Goal: Task Accomplishment & Management: Manage account settings

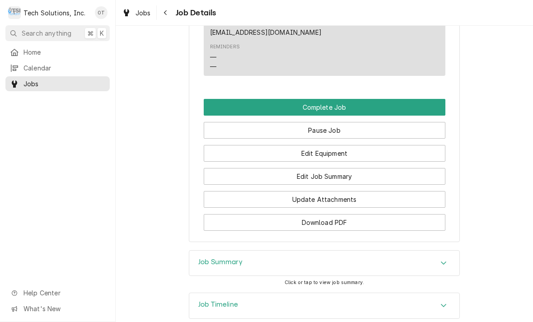
scroll to position [1025, 0]
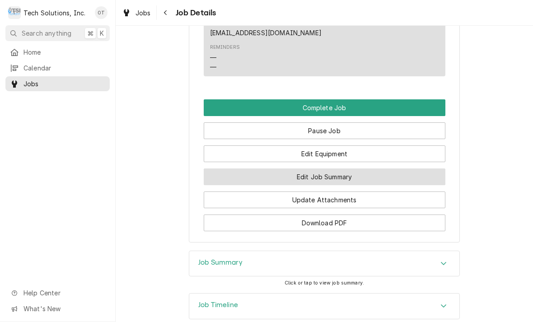
click at [334, 168] on button "Edit Job Summary" at bounding box center [324, 176] width 241 height 17
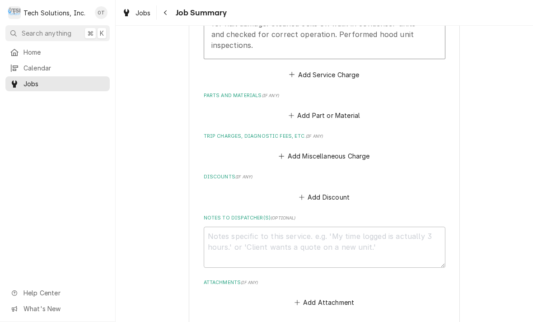
scroll to position [373, 0]
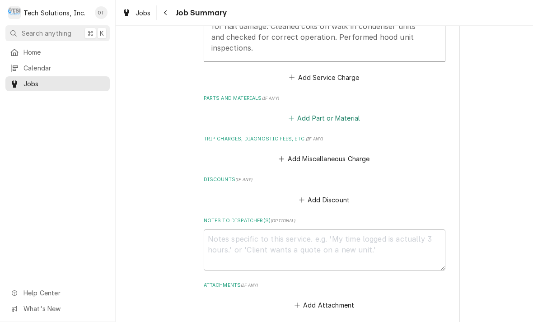
click at [325, 116] on button "Add Part or Material" at bounding box center [324, 118] width 74 height 13
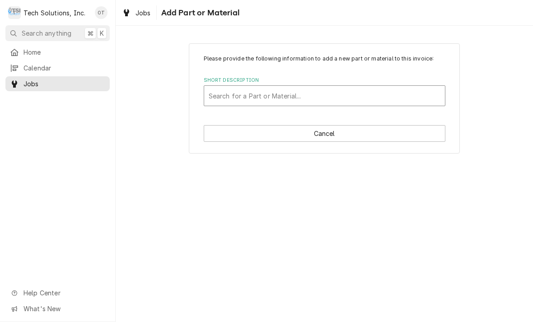
click at [263, 103] on div "Short Description" at bounding box center [325, 96] width 232 height 16
type input "bx59"
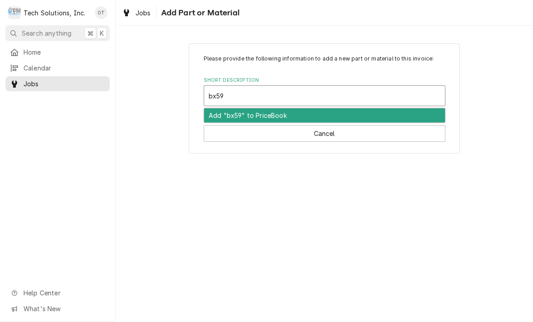
click at [253, 114] on div "Add "bx59" to PriceBook" at bounding box center [324, 115] width 241 height 14
type textarea "x"
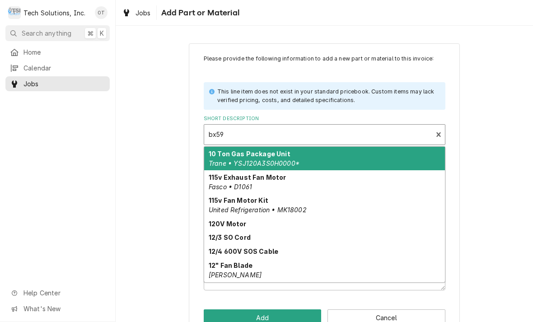
scroll to position [-5, 0]
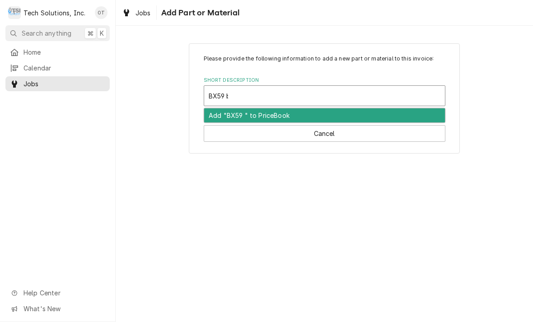
type input "BX59 belt"
click at [269, 115] on div "Add "BX59 belt" to PriceBook" at bounding box center [324, 115] width 241 height 14
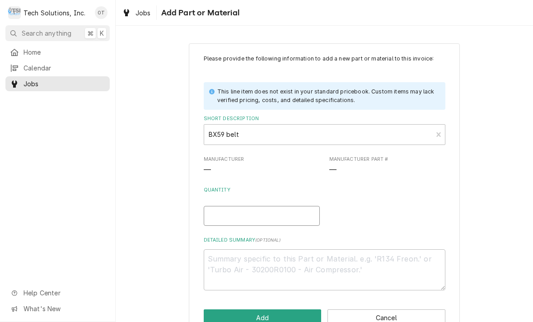
click at [228, 209] on input "Quantity" at bounding box center [262, 216] width 116 height 20
type textarea "x"
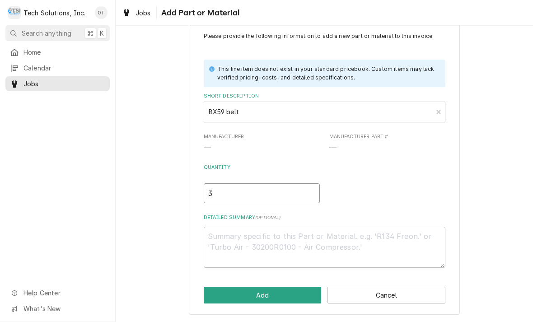
scroll to position [22, 0]
type input "3"
click at [233, 239] on textarea "Detailed Summary ( optional )" at bounding box center [324, 247] width 241 height 41
type textarea "x"
type textarea "F"
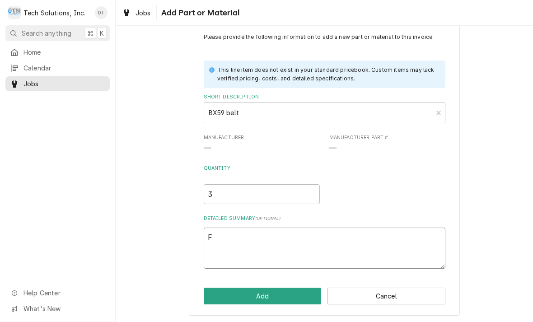
type textarea "x"
type textarea "FO"
type textarea "x"
type textarea "FOR"
type textarea "x"
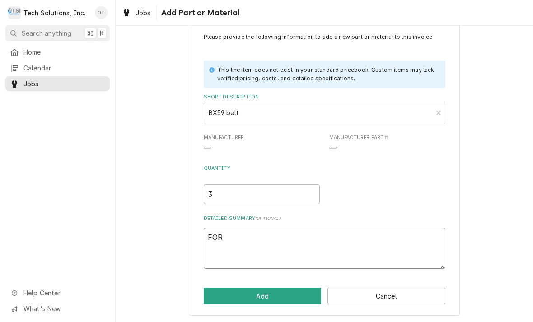
type textarea "FOR"
type textarea "x"
type textarea "FOR R"
type textarea "x"
type textarea "FOR RT"
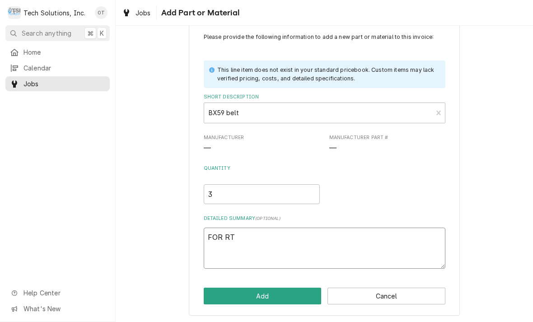
type textarea "x"
type textarea "FOR RTU"
type textarea "x"
type textarea "FOR RTU"
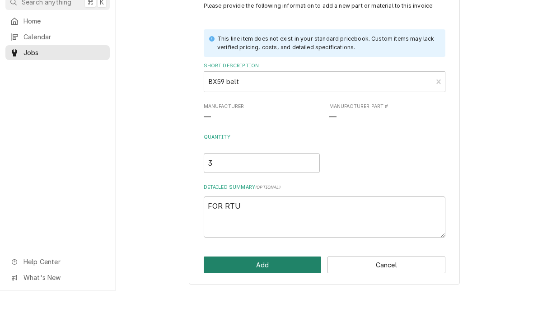
click at [259, 288] on button "Add" at bounding box center [263, 296] width 118 height 17
type textarea "x"
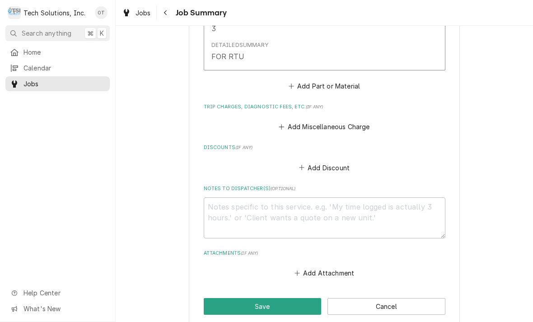
scroll to position [551, 0]
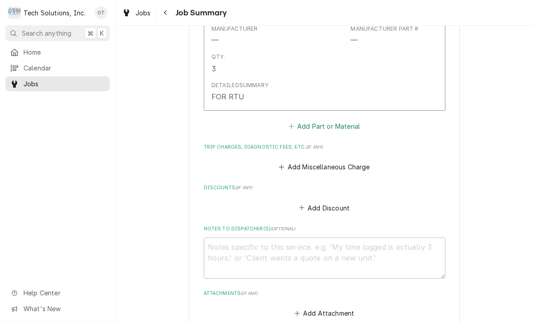
click at [318, 125] on button "Add Part or Material" at bounding box center [324, 126] width 74 height 13
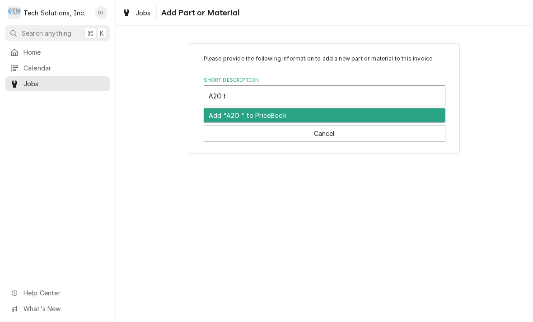
type input "A2O belt"
click at [270, 117] on div "Add "A2O belt" to PriceBook" at bounding box center [324, 115] width 241 height 14
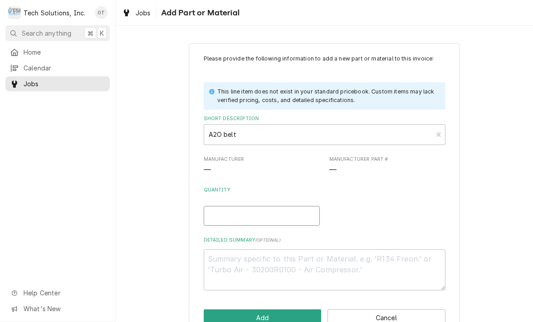
click at [222, 213] on input "Quantity" at bounding box center [262, 216] width 116 height 20
type textarea "x"
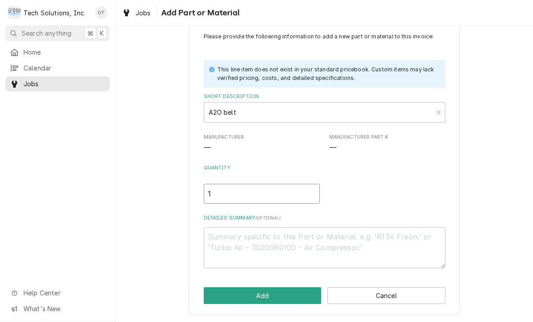
scroll to position [22, 0]
type input "1"
click at [223, 248] on textarea "Detailed Summary ( optional )" at bounding box center [324, 247] width 241 height 41
type textarea "x"
type textarea "r"
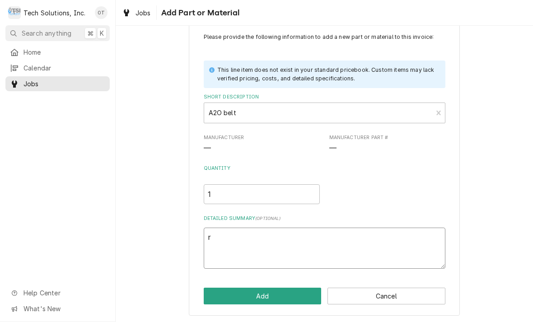
type textarea "x"
type textarea "res"
type textarea "x"
type textarea "rest"
type textarea "x"
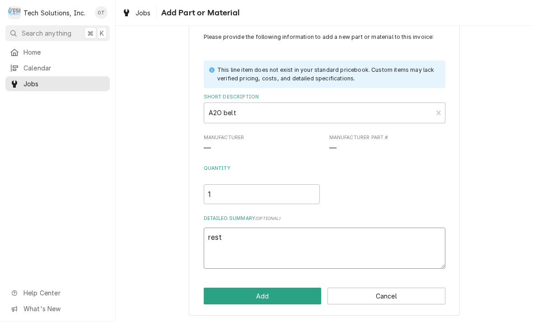
type textarea "restroom"
type textarea "x"
type textarea "restroom ex"
type textarea "x"
type textarea "restroom exhaust fan"
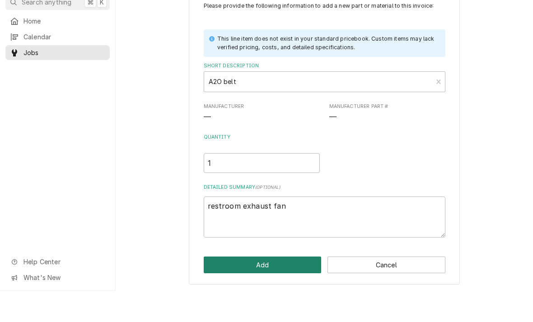
click at [268, 288] on button "Add" at bounding box center [263, 296] width 118 height 17
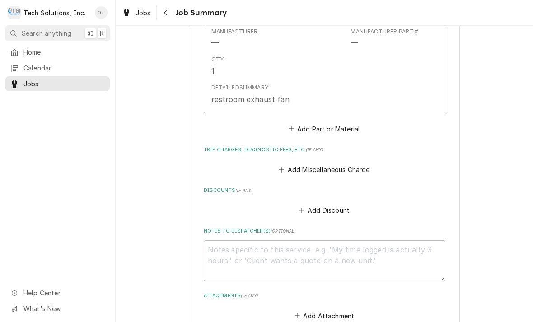
scroll to position [712, 0]
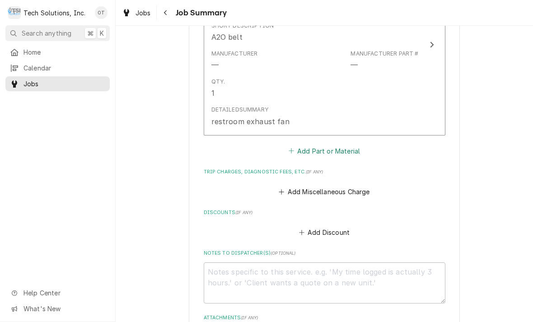
click at [321, 146] on button "Add Part or Material" at bounding box center [324, 150] width 74 height 13
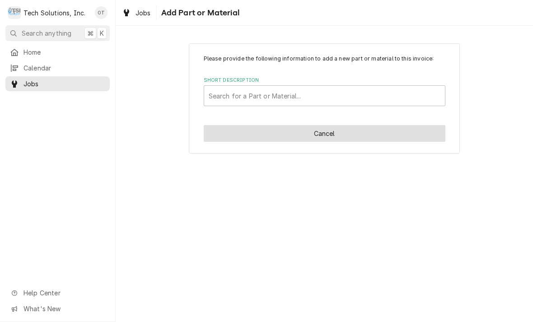
click at [328, 135] on button "Cancel" at bounding box center [324, 133] width 241 height 17
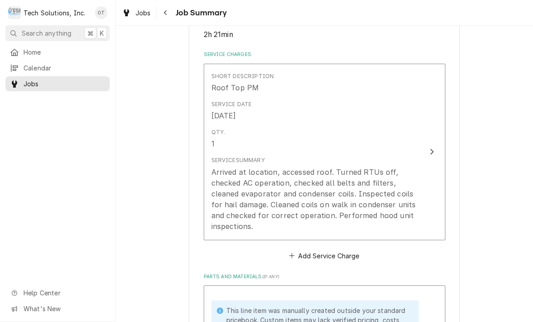
scroll to position [194, 0]
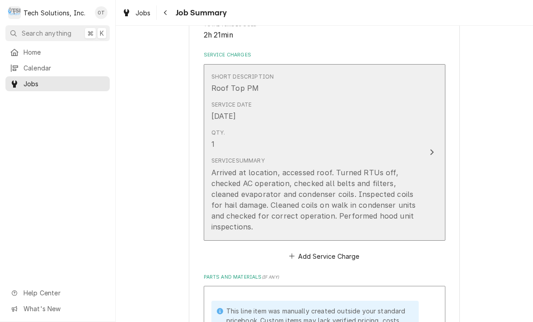
click at [432, 147] on div "Update Line Item" at bounding box center [432, 152] width 12 height 11
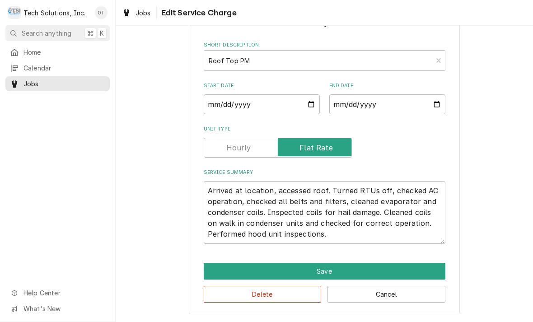
scroll to position [37, 0]
click at [345, 234] on textarea "Arrived at location, accessed roof. Turned RTUs off, checked AC operation, chec…" at bounding box center [324, 212] width 241 height 63
type textarea "x"
type textarea "Arrived at location, accessed roof. Turned RTUs off, checked AC operation, chec…"
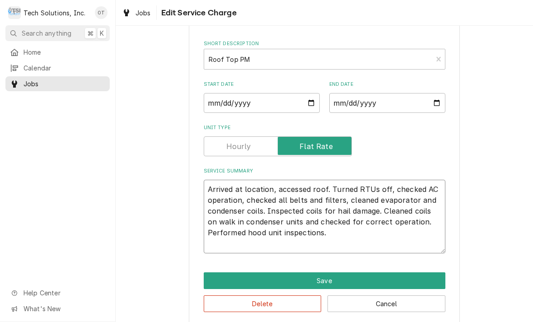
type textarea "x"
type textarea "Arrived at location, accessed roof. Turned RTUs off, checked AC operation, chec…"
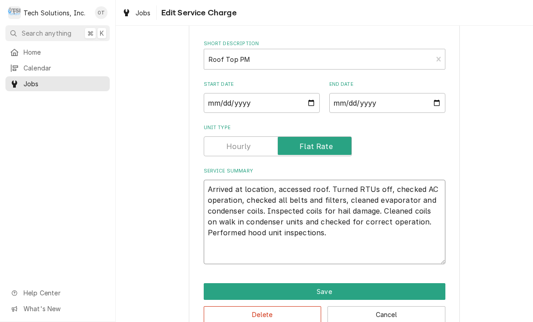
type textarea "x"
type textarea "Arrived at location, accessed roof. Turned RTUs off, checked AC operation, chec…"
type textarea "x"
type textarea "Arrived at location, accessed roof. Turned RTUs off, checked AC operation, chec…"
type textarea "x"
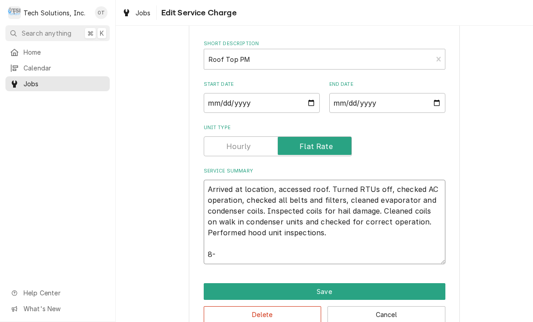
type textarea "Arrived at location, accessed roof. Turned RTUs off, checked AC operation, chec…"
type textarea "x"
type textarea "Arrived at location, accessed roof. Turned RTUs off, checked AC operation, chec…"
type textarea "x"
type textarea "Arrived at location, accessed roof. Turned RTUs off, checked AC operation, chec…"
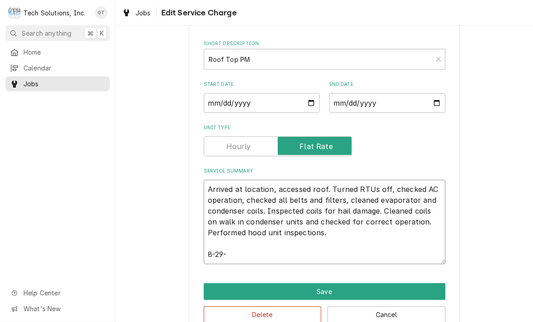
type textarea "x"
type textarea "Arrived at location, accessed roof. Turned RTUs off, checked AC operation, chec…"
type textarea "x"
type textarea "Arrived at location, accessed roof. Turned RTUs off, checked AC operation, chec…"
type textarea "x"
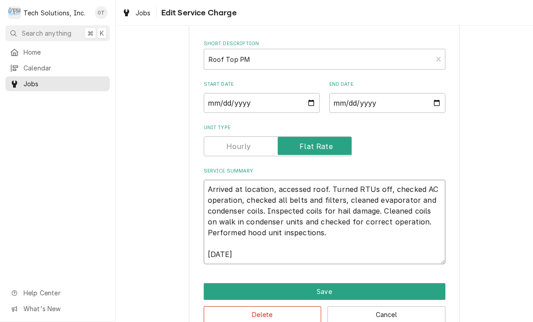
type textarea "Arrived at location, accessed roof. Turned RTUs off, checked AC operation, chec…"
type textarea "x"
type textarea "Arrived at location, accessed roof. Turned RTUs off, checked AC operation, chec…"
type textarea "x"
type textarea "Arrived at location, accessed roof. Turned RTUs off, checked AC operation, chec…"
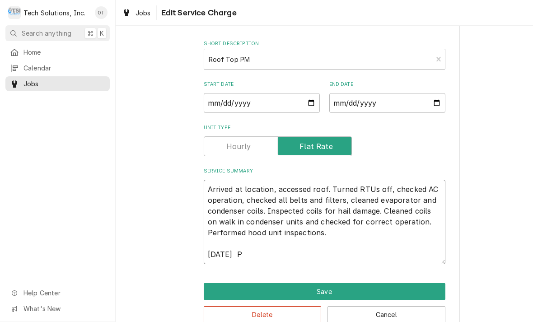
type textarea "x"
type textarea "Arrived at location, accessed roof. Turned RTUs off, checked AC operation, chec…"
type textarea "x"
type textarea "Arrived at location, accessed roof. Turned RTUs off, checked AC operation, chec…"
type textarea "x"
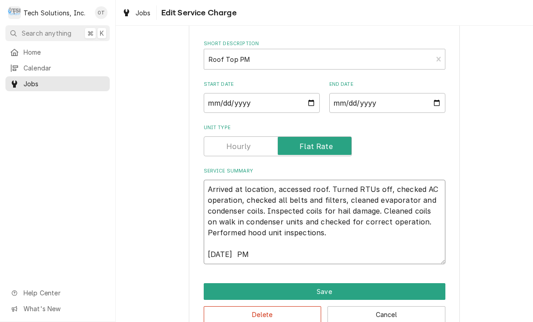
type textarea "Arrived at location, accessed roof. Turned RTUs off, checked AC operation, chec…"
type textarea "x"
type textarea "Arrived at location, accessed roof. Turned RTUs off, checked AC operation, chec…"
type textarea "x"
type textarea "Arrived at location, accessed roof. Turned RTUs off, checked AC operation, chec…"
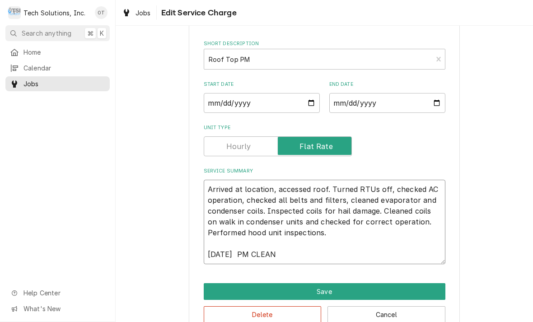
type textarea "x"
type textarea "Arrived at location, accessed roof. Turned RTUs off, checked AC operation, chec…"
type textarea "x"
type textarea "Arrived at location, accessed roof. Turned RTUs off, checked AC operation, chec…"
type textarea "x"
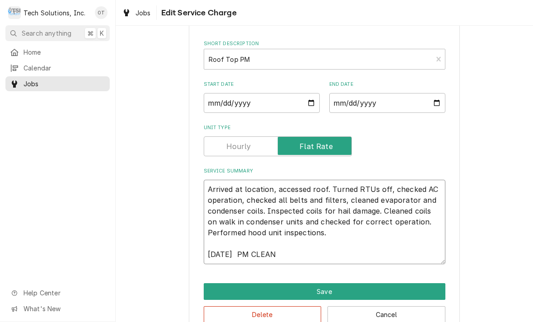
type textarea "Arrived at location, accessed roof. Turned RTUs off, checked AC operation, chec…"
type textarea "x"
type textarea "Arrived at location, accessed roof. Turned RTUs off, checked AC operation, chec…"
type textarea "x"
type textarea "Arrived at location, accessed roof. Turned RTUs off, checked AC operation, chec…"
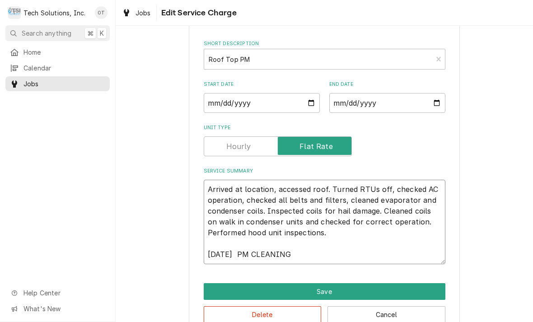
type textarea "x"
type textarea "Arrived at location, accessed roof. Turned RTUs off, checked AC operation, chec…"
type textarea "x"
type textarea "Arrived at location, accessed roof. Turned RTUs off, checked AC operation, chec…"
type textarea "x"
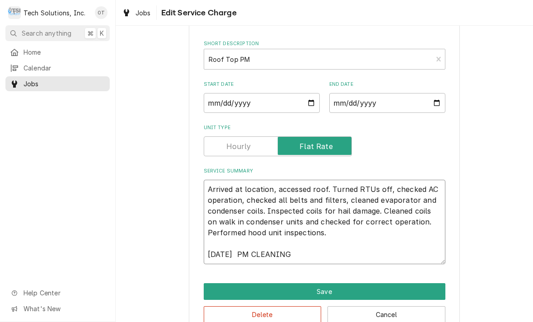
type textarea "Arrived at location, accessed roof. Turned RTUs off, checked AC operation, chec…"
type textarea "x"
type textarea "Arrived at location, accessed roof. Turned RTUs off, checked AC operation, chec…"
type textarea "x"
type textarea "Arrived at location, accessed roof. Turned RTUs off, checked AC operation, chec…"
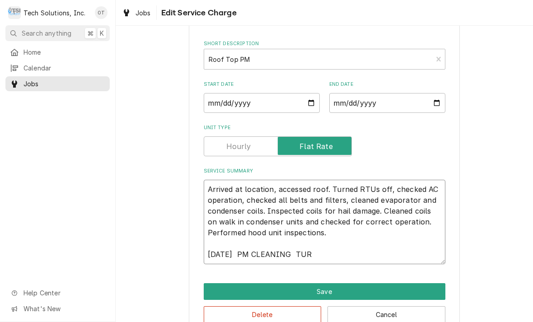
type textarea "x"
type textarea "Arrived at location, accessed roof. Turned RTUs off, checked AC operation, chec…"
type textarea "x"
type textarea "Arrived at location, accessed roof. Turned RTUs off, checked AC operation, chec…"
type textarea "x"
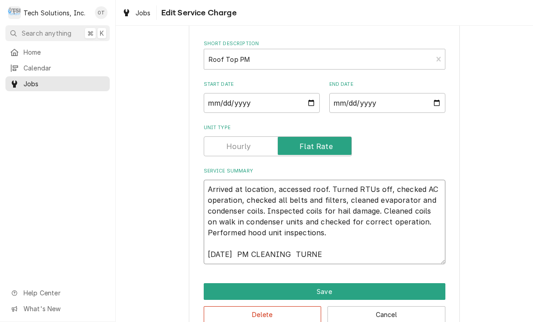
type textarea "Arrived at location, accessed roof. Turned RTUs off, checked AC operation, chec…"
type textarea "x"
type textarea "Arrived at location, accessed roof. Turned RTUs off, checked AC operation, chec…"
type textarea "x"
type textarea "Arrived at location, accessed roof. Turned RTUs off, checked AC operation, chec…"
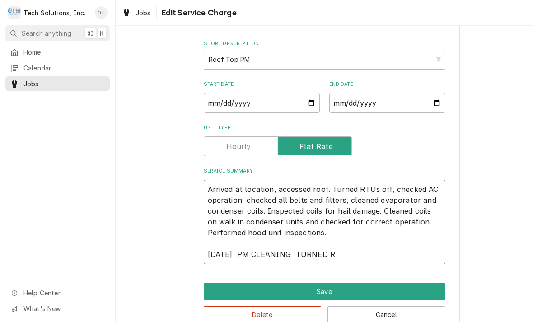
type textarea "x"
type textarea "Arrived at location, accessed roof. Turned RTUs off, checked AC operation, chec…"
type textarea "x"
type textarea "Arrived at location, accessed roof. Turned RTUs off, checked AC operation, chec…"
type textarea "x"
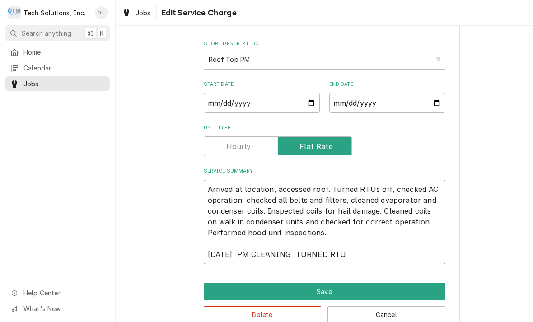
type textarea "Arrived at location, accessed roof. Turned RTUs off, checked AC operation, chec…"
type textarea "x"
type textarea "Arrived at location, accessed roof. Turned RTUs off, checked AC operation, chec…"
type textarea "x"
type textarea "Arrived at location, accessed roof. Turned RTUs off, checked AC operation, chec…"
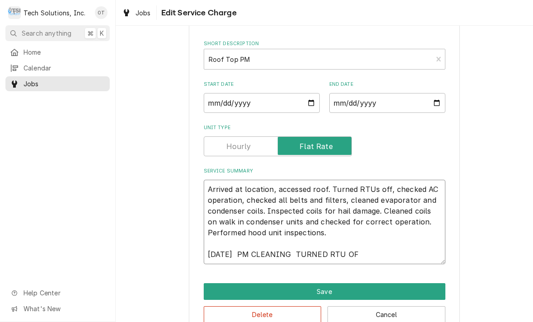
type textarea "x"
type textarea "Arrived at location, accessed roof. Turned RTUs off, checked AC operation, chec…"
type textarea "x"
type textarea "Arrived at location, accessed roof. Turned RTUs off, checked AC operation, chec…"
type textarea "x"
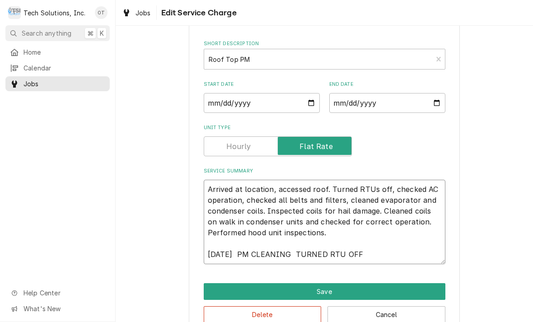
type textarea "Arrived at location, accessed roof. Turned RTUs off, checked AC operation, chec…"
type textarea "x"
type textarea "Arrived at location, accessed roof. Turned RTUs off, checked AC operation, chec…"
type textarea "x"
type textarea "Arrived at location, accessed roof. Turned RTUs off, checked AC operation, chec…"
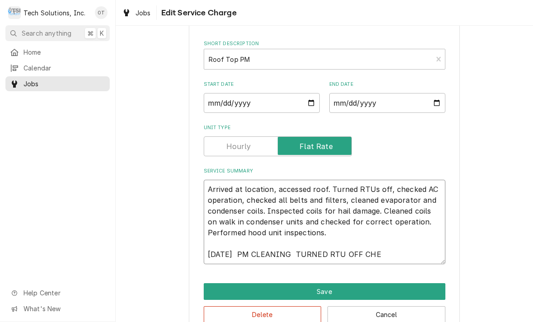
type textarea "x"
type textarea "Arrived at location, accessed roof. Turned RTUs off, checked AC operation, chec…"
type textarea "x"
type textarea "Arrived at location, accessed roof. Turned RTUs off, checked AC operation, chec…"
type textarea "x"
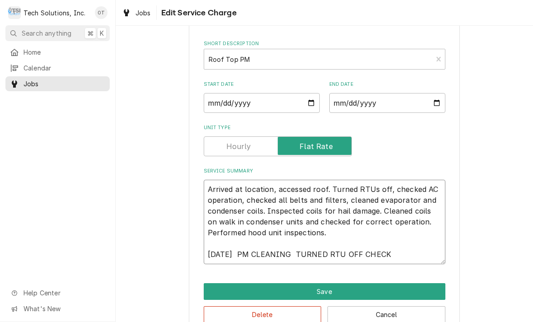
type textarea "Arrived at location, accessed roof. Turned RTUs off, checked AC operation, chec…"
type textarea "x"
type textarea "Arrived at location, accessed roof. Turned RTUs off, checked AC operation, chec…"
type textarea "x"
type textarea "Arrived at location, accessed roof. Turned RTUs off, checked AC operation, chec…"
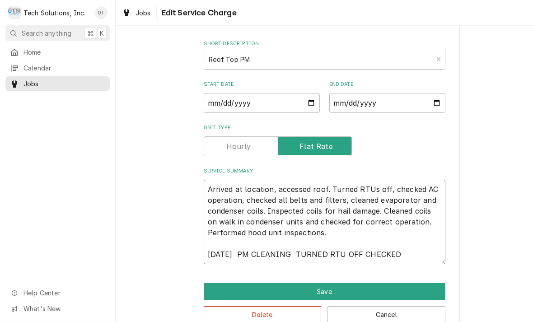
type textarea "x"
type textarea "Arrived at location, accessed roof. Turned RTUs off, checked AC operation, chec…"
type textarea "x"
type textarea "Arrived at location, accessed roof. Turned RTUs off, checked AC operation, chec…"
type textarea "x"
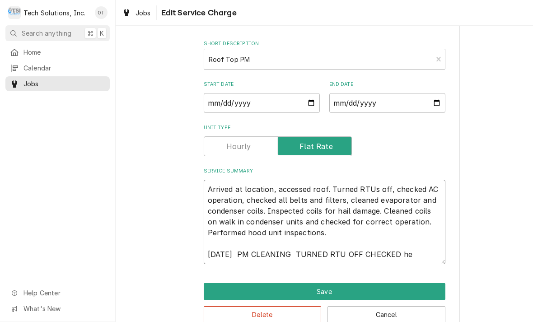
type textarea "Arrived at location, accessed roof. Turned RTUs off, checked AC operation, chec…"
type textarea "x"
type textarea "Arrived at location, accessed roof. Turned RTUs off, checked AC operation, chec…"
type textarea "x"
type textarea "Arrived at location, accessed roof. Turned RTUs off, checked AC operation, chec…"
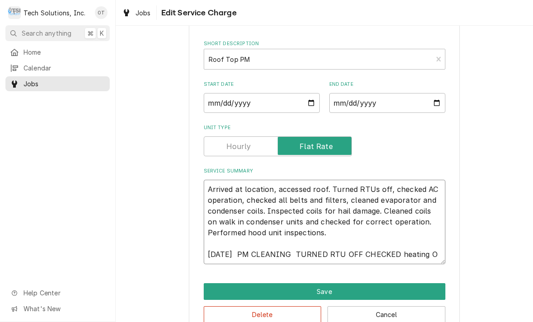
type textarea "x"
type textarea "Arrived at location, accessed roof. Turned RTUs off, checked AC operation, chec…"
type textarea "x"
type textarea "Arrived at location, accessed roof. Turned RTUs off, checked AC operation, chec…"
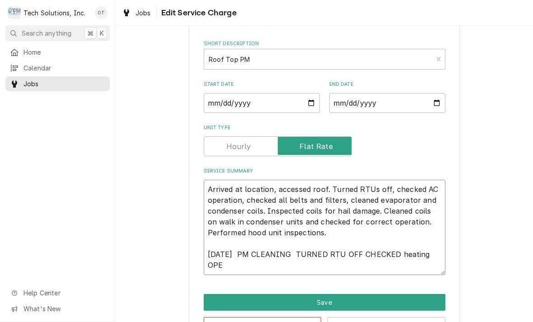
type textarea "x"
type textarea "Arrived at location, accessed roof. Turned RTUs off, checked AC operation, chec…"
type textarea "x"
type textarea "Arrived at location, accessed roof. Turned RTUs off, checked AC operation, chec…"
type textarea "x"
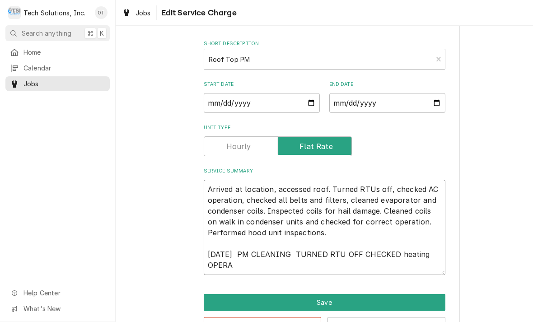
type textarea "Arrived at location, accessed roof. Turned RTUs off, checked AC operation, chec…"
type textarea "x"
type textarea "Arrived at location, accessed roof. Turned RTUs off, checked AC operation, chec…"
type textarea "x"
type textarea "Arrived at location, accessed roof. Turned RTUs off, checked AC operation, chec…"
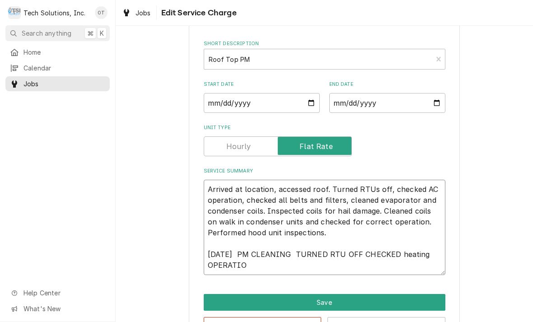
type textarea "x"
type textarea "Arrived at location, accessed roof. Turned RTUs off, checked AC operation, chec…"
type textarea "x"
type textarea "Arrived at location, accessed roof. Turned RTUs off, checked AC operation, chec…"
type textarea "x"
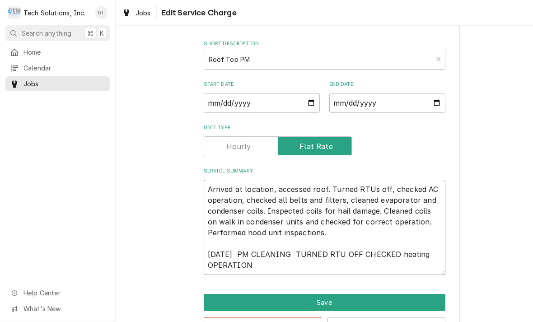
type textarea "Arrived at location, accessed roof. Turned RTUs off, checked AC operation, chec…"
type textarea "x"
type textarea "Arrived at location, accessed roof. Turned RTUs off, checked AC operation, chec…"
type textarea "x"
type textarea "Arrived at location, accessed roof. Turned RTUs off, checked AC operation, chec…"
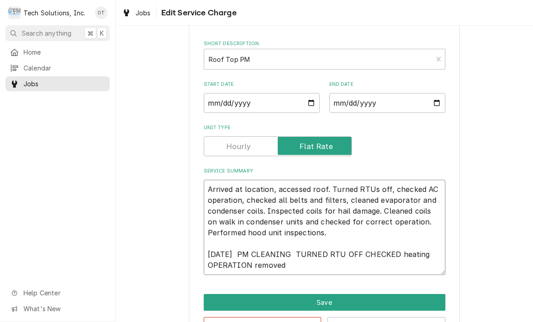
type textarea "x"
type textarea "Arrived at location, accessed roof. Turned RTUs off, checked AC operation, chec…"
type textarea "x"
type textarea "Arrived at location, accessed roof. Turned RTUs off, checked AC operation, chec…"
type textarea "x"
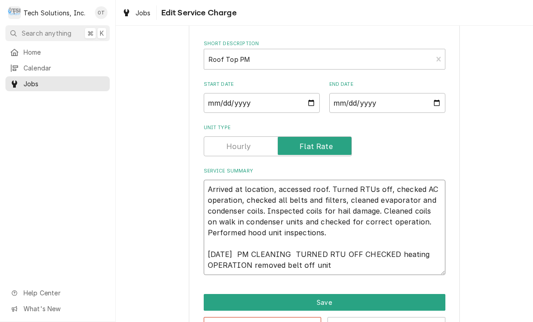
type textarea "Arrived at location, accessed roof. Turned RTUs off, checked AC operation, chec…"
type textarea "x"
type textarea "Arrived at location, accessed roof. Turned RTUs off, checked AC operation, chec…"
type textarea "x"
type textarea "Arrived at location, accessed roof. Turned RTUs off, checked AC operation, chec…"
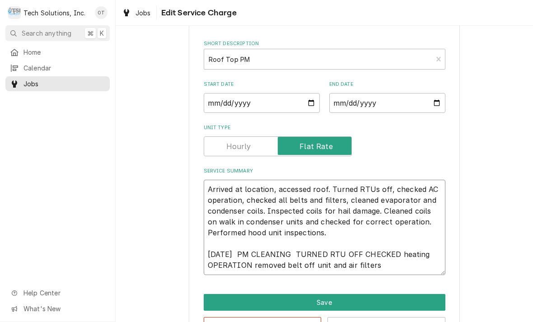
type textarea "x"
type textarea "Arrived at location, accessed roof. Turned RTUs off, checked AC operation, chec…"
type textarea "x"
type textarea "Arrived at location, accessed roof. Turned RTUs off, checked AC operation, chec…"
type textarea "x"
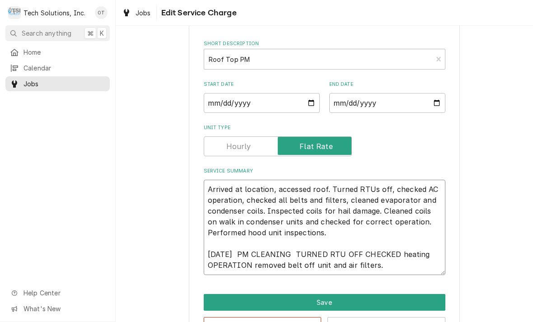
type textarea "Arrived at location, accessed roof. Turned RTUs off, checked AC operation, chec…"
type textarea "x"
type textarea "Arrived at location, accessed roof. Turned RTUs off, checked AC operation, chec…"
type textarea "x"
type textarea "Arrived at location, accessed roof. Turned RTUs off, checked AC operation, chec…"
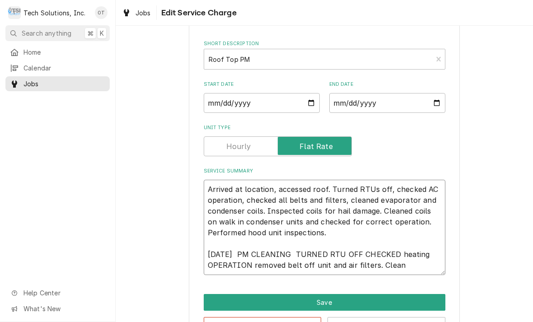
type textarea "x"
type textarea "Arrived at location, accessed roof. Turned RTUs off, checked AC operation, chec…"
type textarea "x"
type textarea "Arrived at location, accessed roof. Turned RTUs off, checked AC operation, chec…"
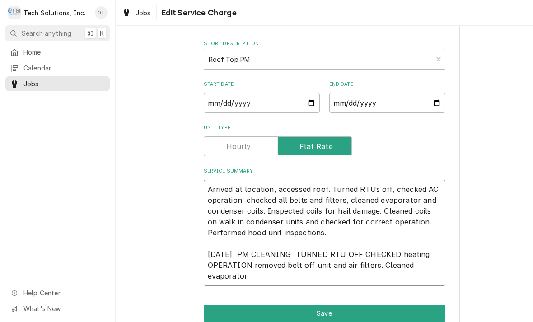
type textarea "x"
type textarea "Arrived at location, accessed roof. Turned RTUs off, checked AC operation, chec…"
type textarea "x"
type textarea "Arrived at location, accessed roof. Turned RTUs off, checked AC operation, chec…"
type textarea "x"
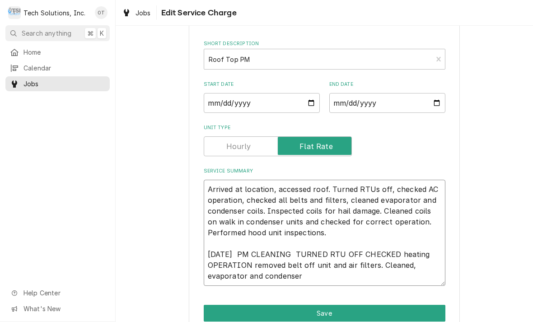
type textarea "Arrived at location, accessed roof. Turned RTUs off, checked AC operation, chec…"
type textarea "x"
type textarea "Arrived at location, accessed roof. Turned RTUs off, checked AC operation, chec…"
type textarea "x"
type textarea "Arrived at location, accessed roof. Turned RTUs off, checked AC operation, chec…"
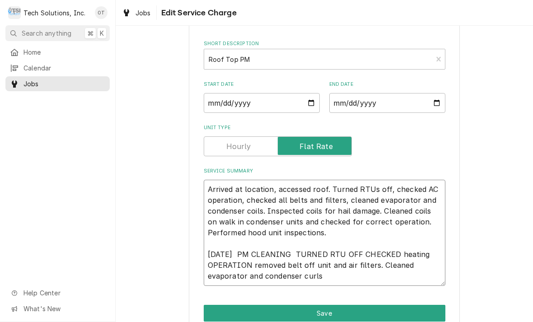
type textarea "x"
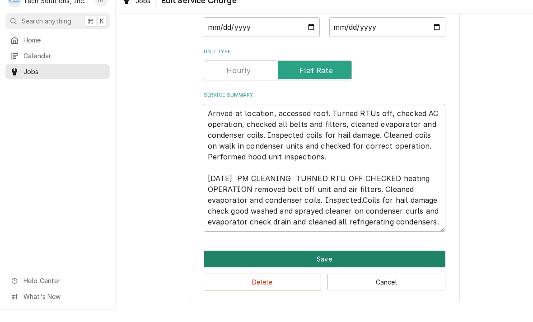
click at [320, 263] on button "Save" at bounding box center [324, 271] width 241 height 17
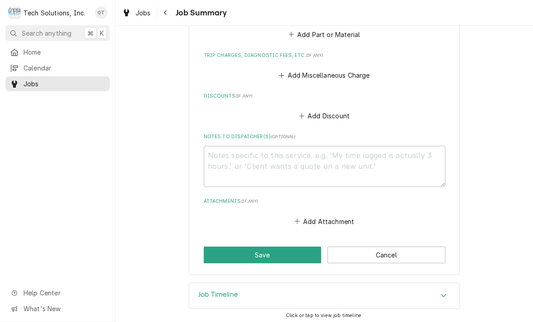
scroll to position [904, 0]
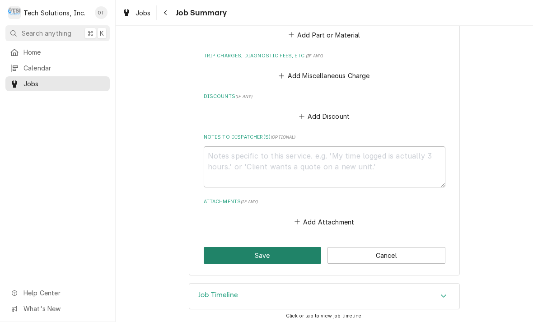
click at [273, 254] on button "Save" at bounding box center [263, 255] width 118 height 17
